Goal: Go to known website: Access a specific website the user already knows

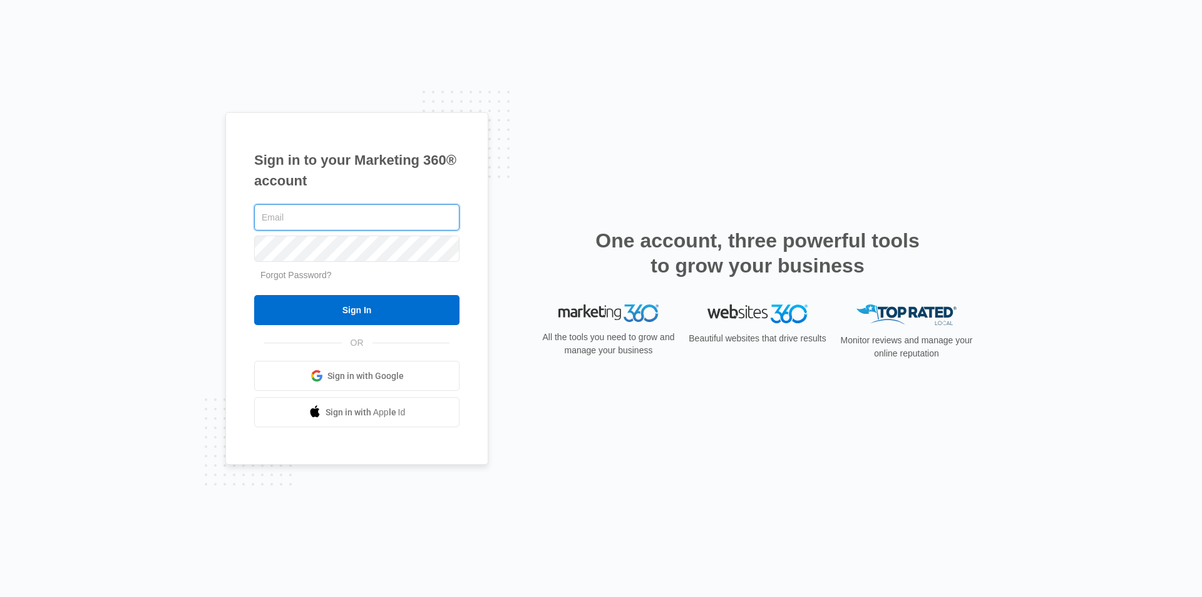
type input "[EMAIL_ADDRESS][DOMAIN_NAME]"
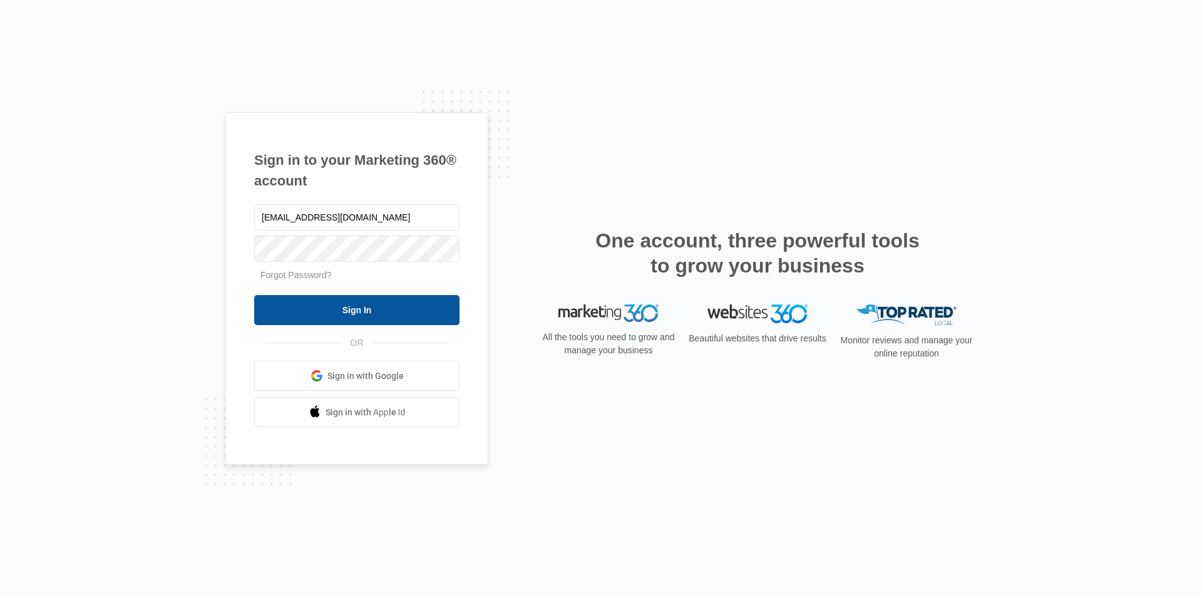
click at [356, 311] on input "Sign In" at bounding box center [356, 310] width 205 height 30
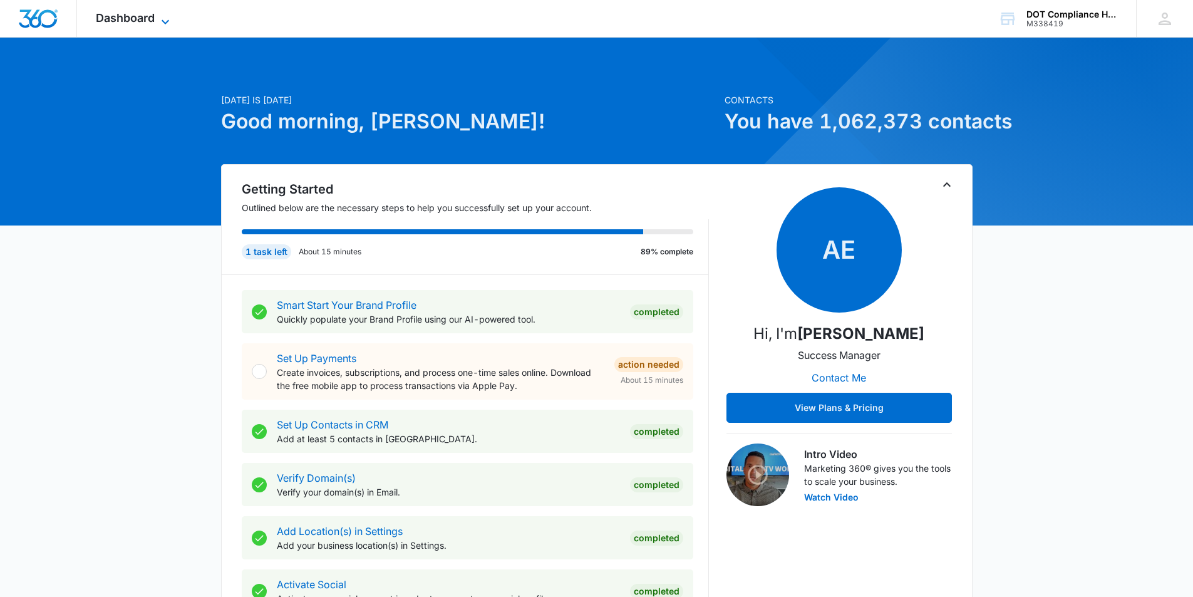
click at [161, 22] on icon at bounding box center [165, 21] width 15 height 15
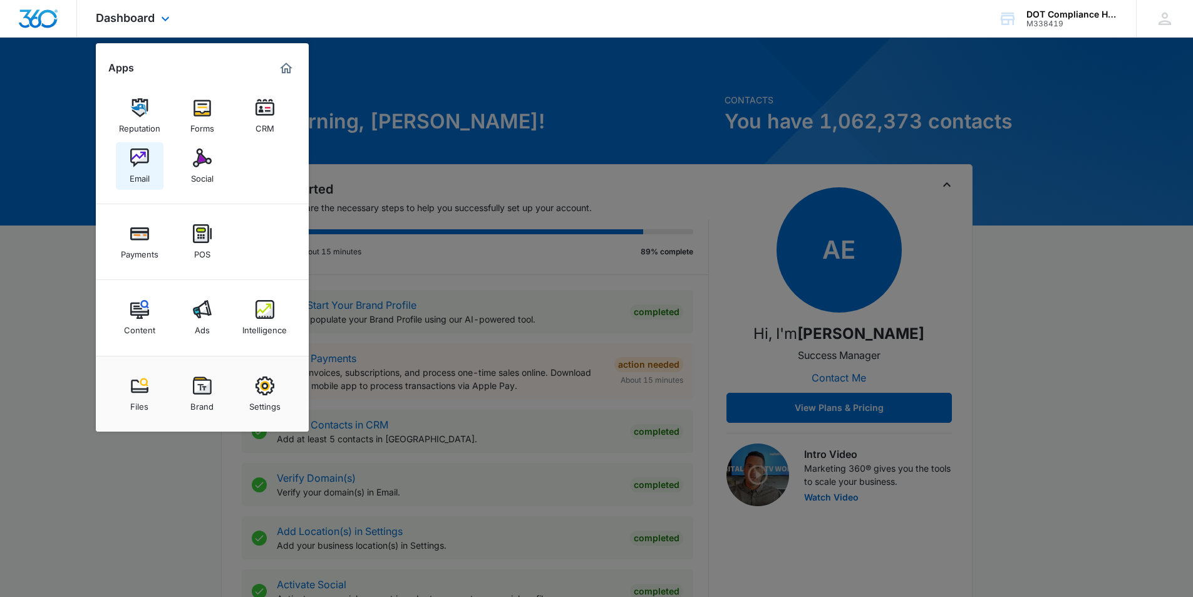
click at [140, 168] on div "Email" at bounding box center [140, 175] width 20 height 16
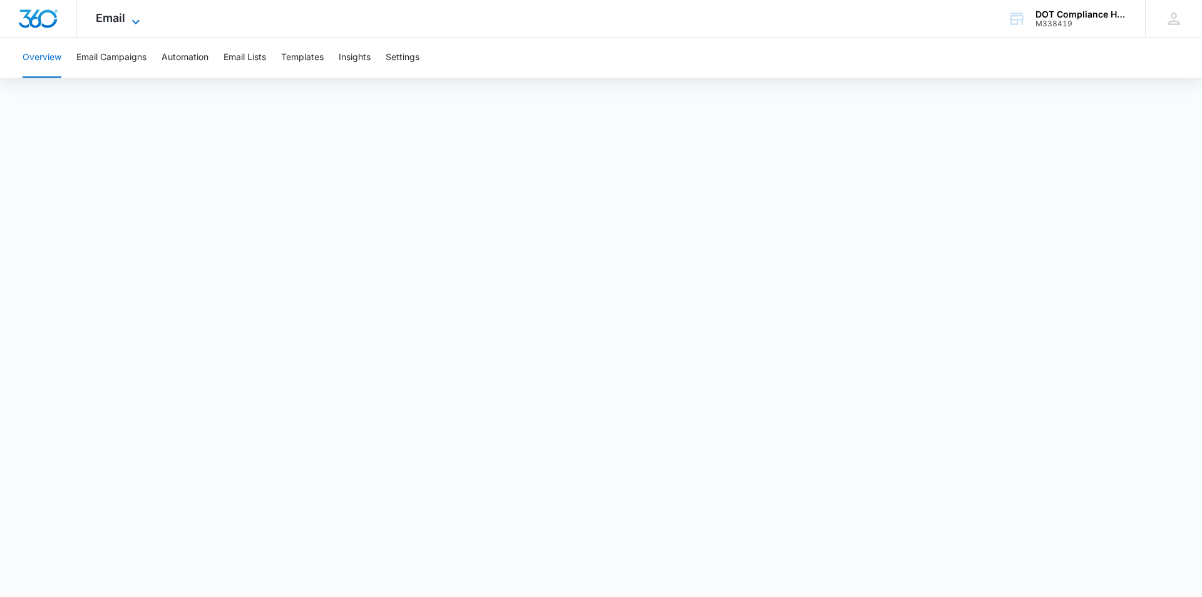
click at [136, 21] on icon at bounding box center [135, 21] width 15 height 15
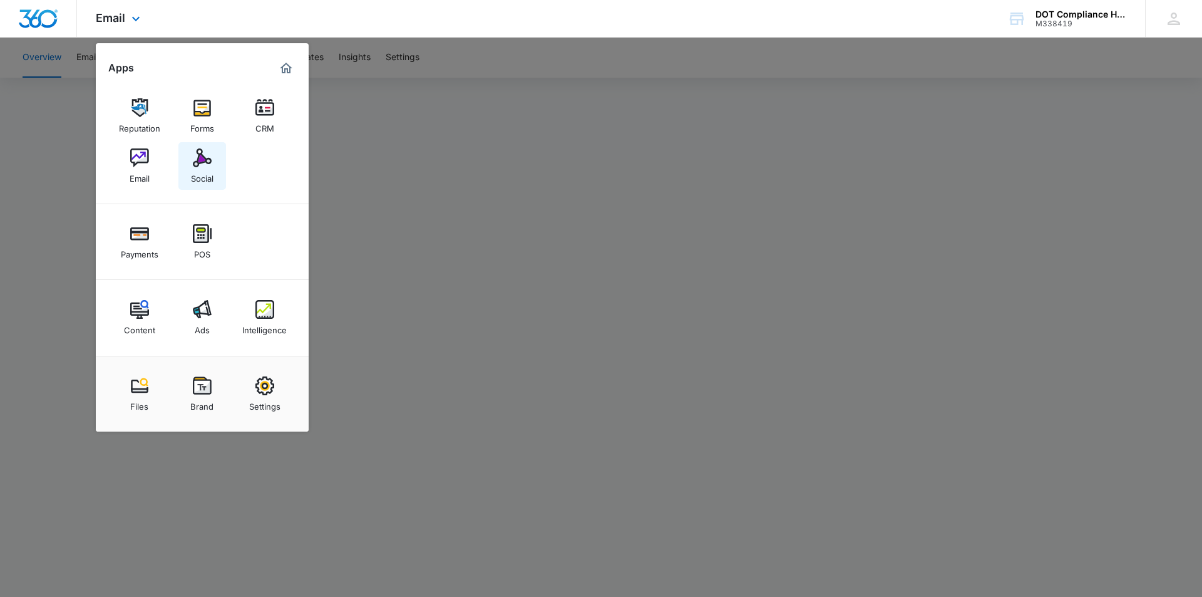
click at [198, 168] on div "Social" at bounding box center [202, 175] width 23 height 16
